Goal: Information Seeking & Learning: Learn about a topic

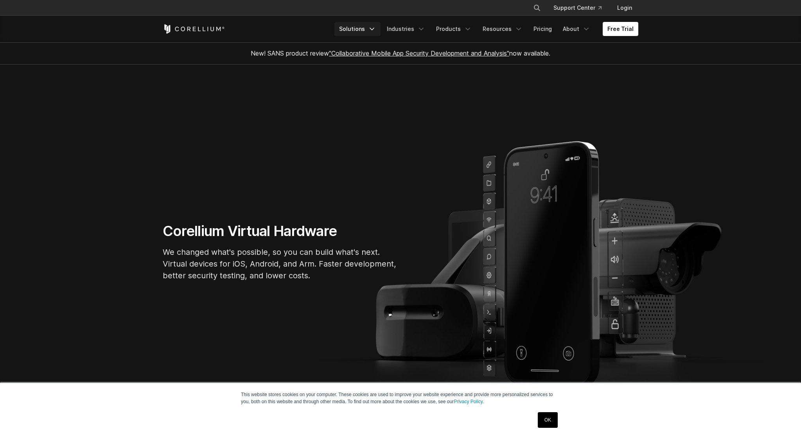
click at [369, 31] on link "Solutions" at bounding box center [357, 29] width 46 height 14
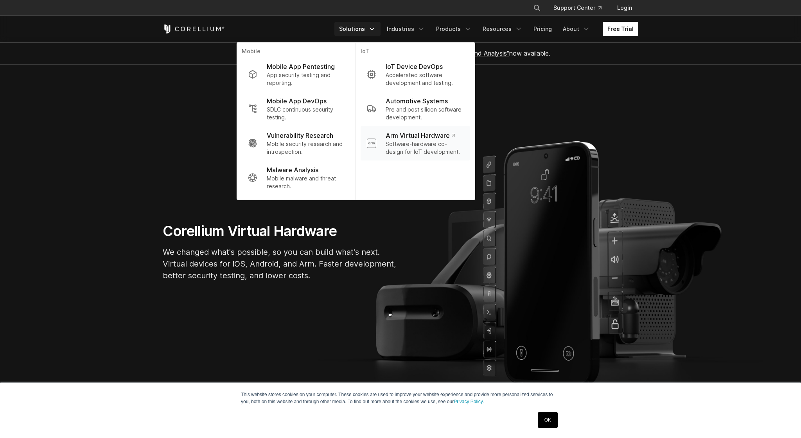
click at [428, 145] on p "Software-hardware co-design for IoT development." at bounding box center [425, 148] width 78 height 16
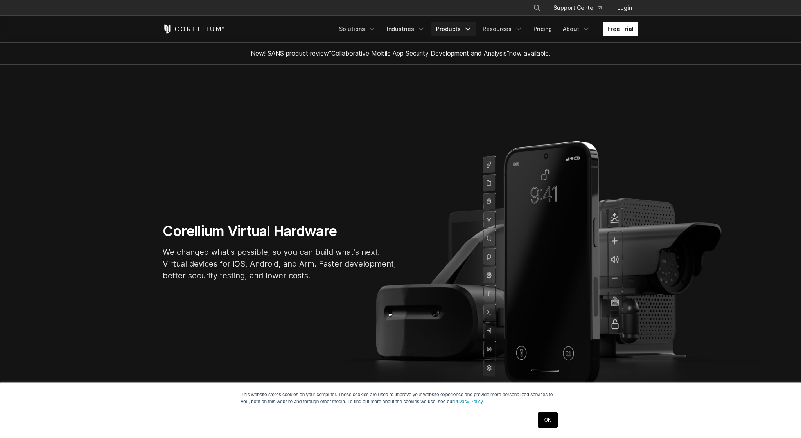
click at [456, 30] on link "Products" at bounding box center [454, 29] width 45 height 14
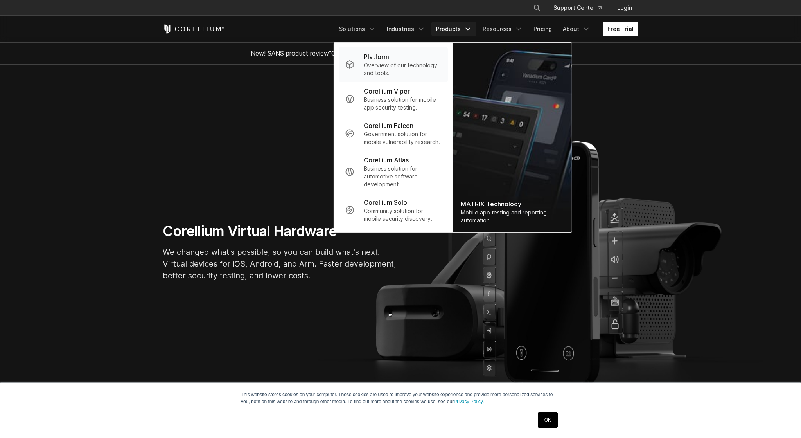
click at [386, 66] on p "Overview of our technology and tools." at bounding box center [403, 69] width 78 height 16
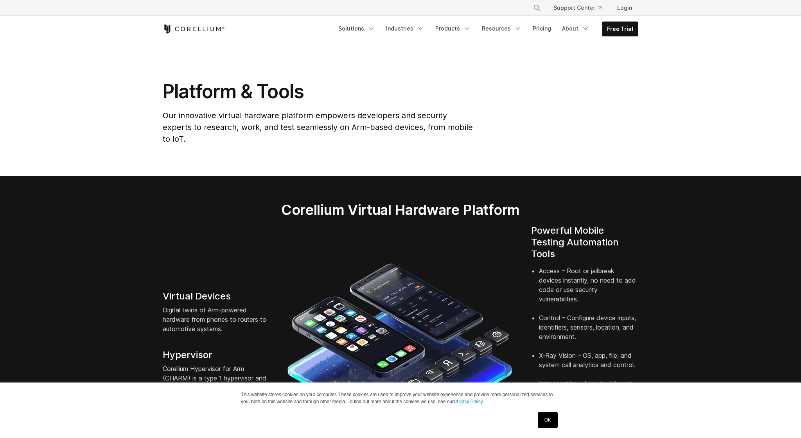
scroll to position [165, 0]
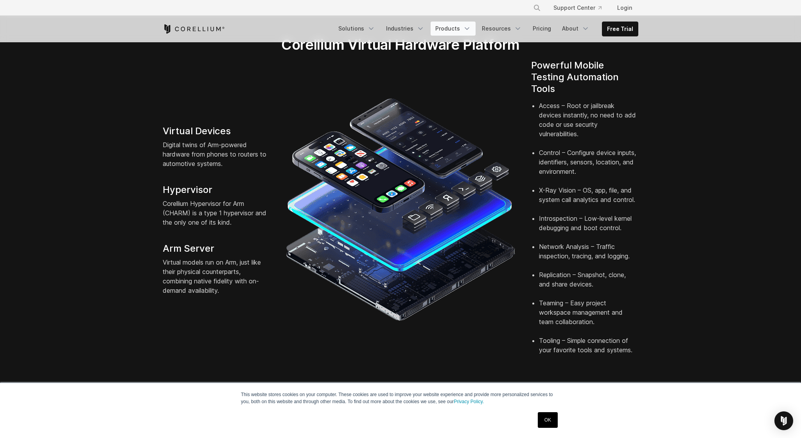
click at [461, 32] on link "Products" at bounding box center [453, 29] width 45 height 14
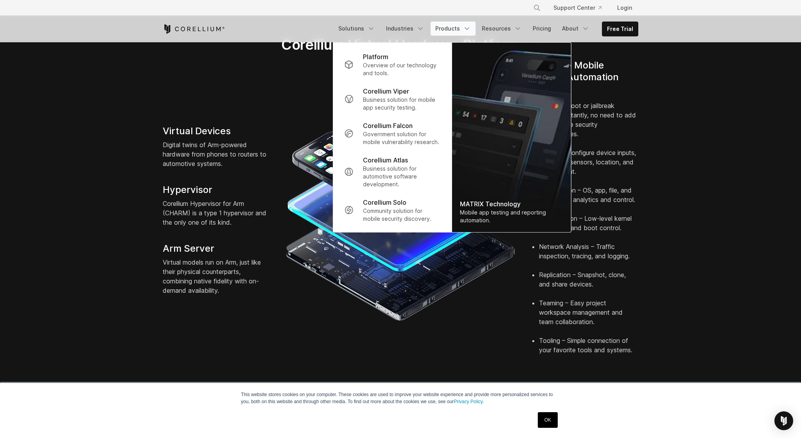
click at [670, 65] on section "Corellium Virtual Hardware Platform Virtual Devices Digital twins of Arm-powere…" at bounding box center [400, 198] width 801 height 375
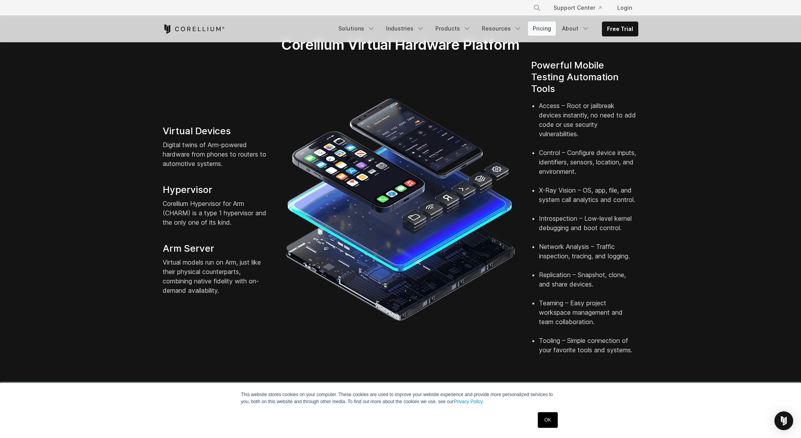
click at [542, 30] on link "Pricing" at bounding box center [542, 29] width 28 height 14
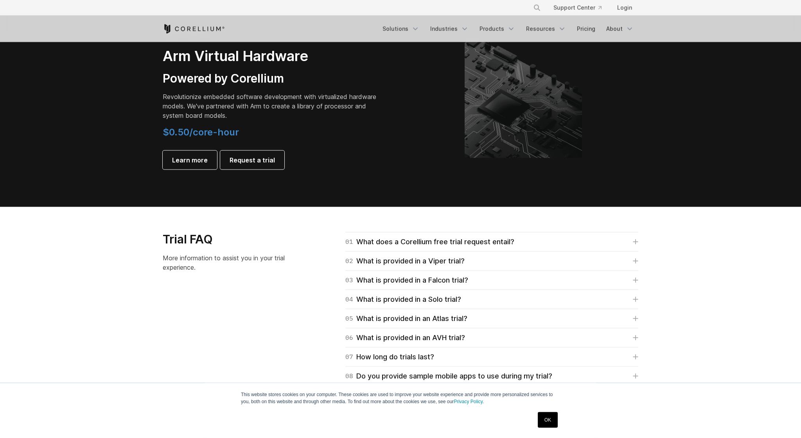
scroll to position [946, 0]
click at [446, 242] on div "01 What does a Corellium free trial request entail?" at bounding box center [429, 241] width 169 height 11
